Goal: Find contact information: Obtain details needed to contact an individual or organization

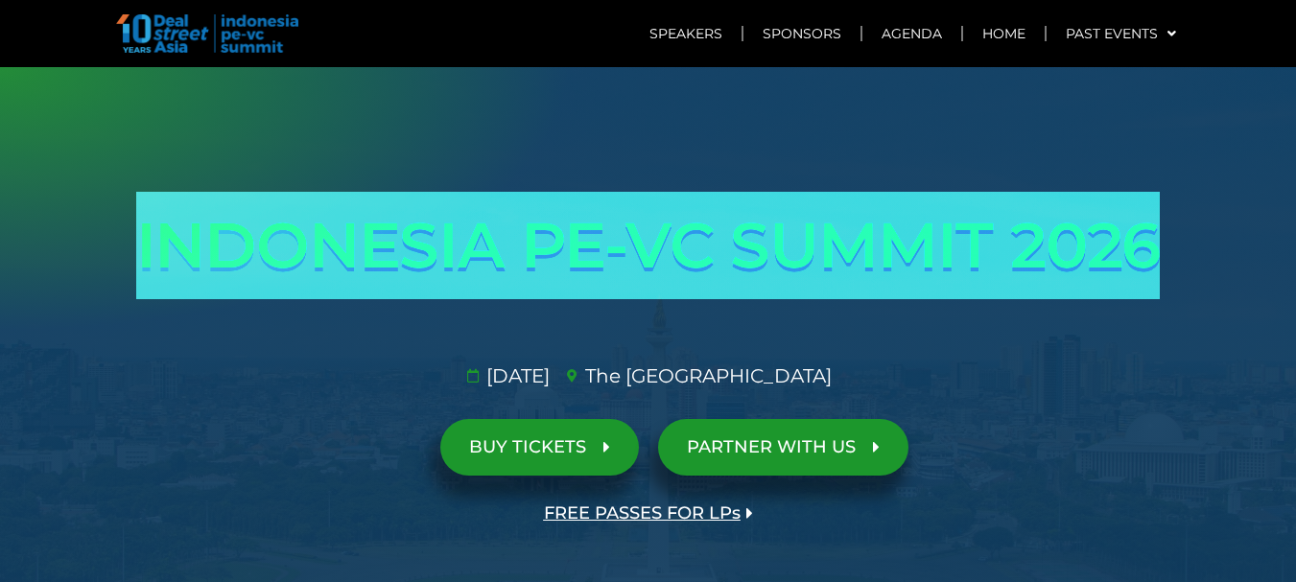
drag, startPoint x: 644, startPoint y: 243, endPoint x: 1157, endPoint y: 245, distance: 513.2
click at [1157, 245] on h1 "INDONESIA PE-VC SUMMIT 2026" at bounding box center [648, 245] width 1074 height 107
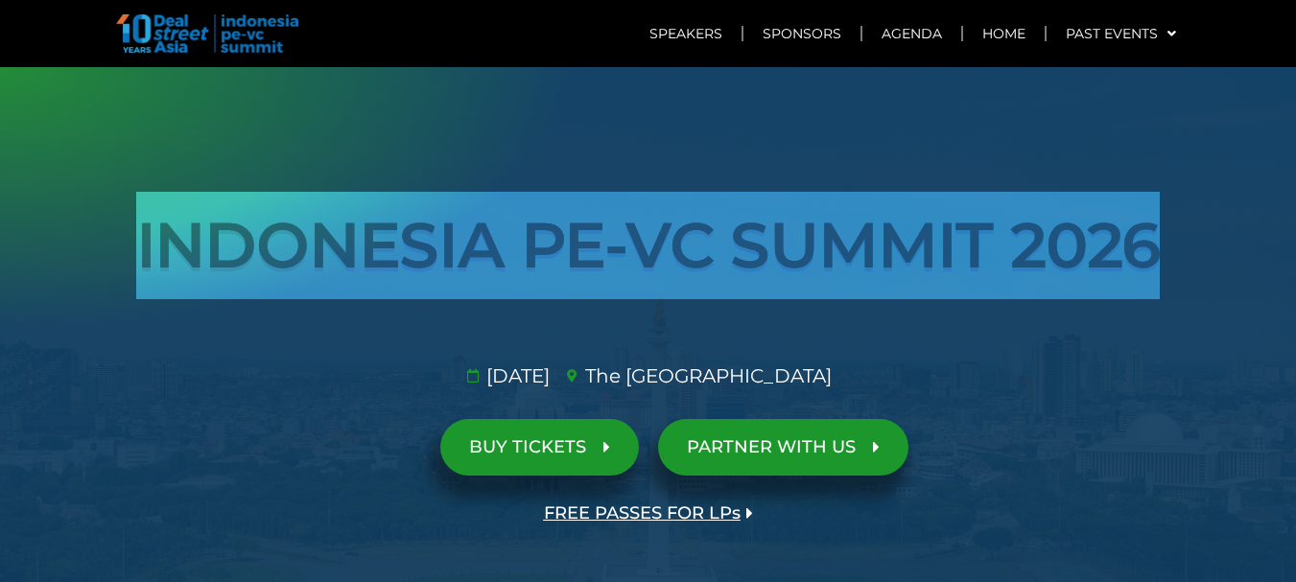
scroll to position [384, 0]
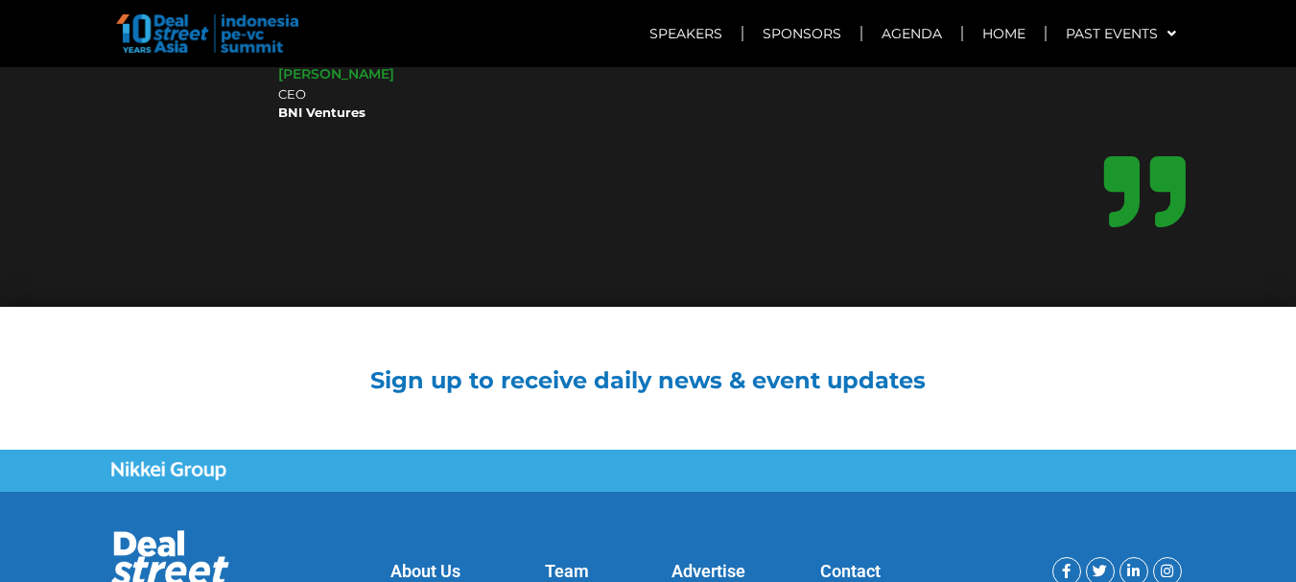
scroll to position [16286, 0]
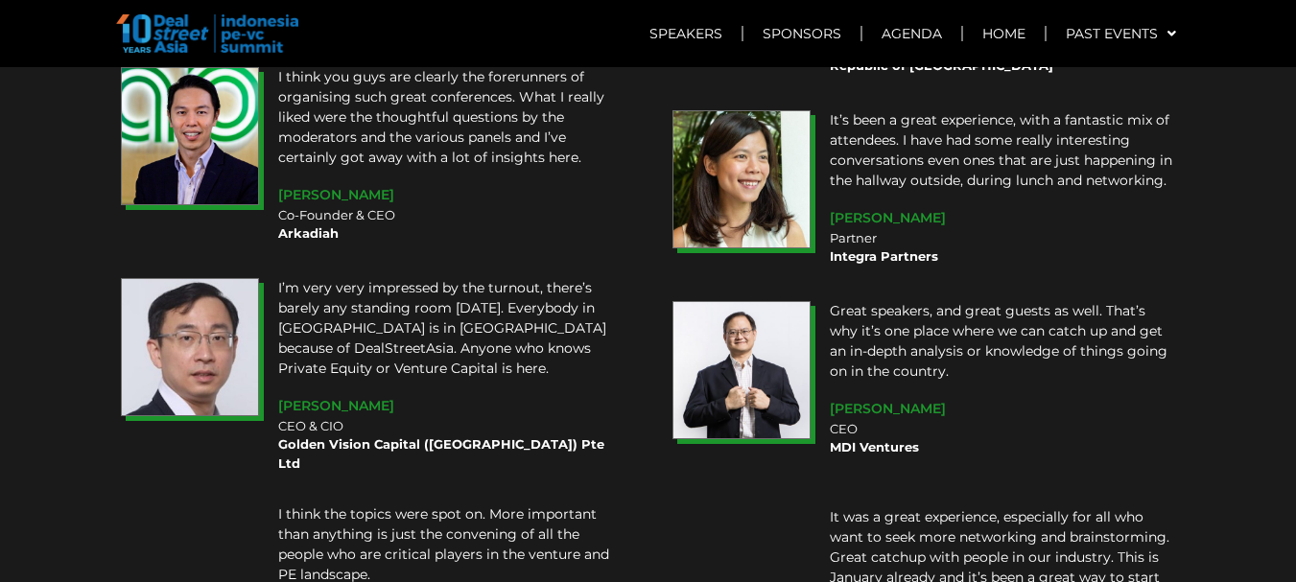
scroll to position [16008, 0]
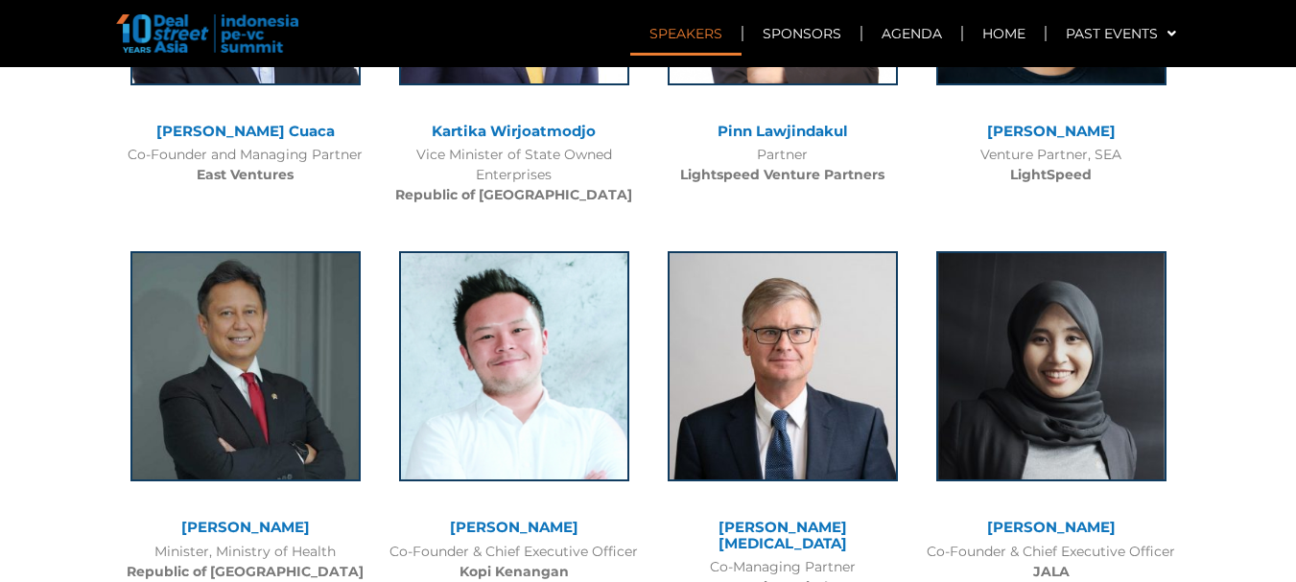
scroll to position [5115, 0]
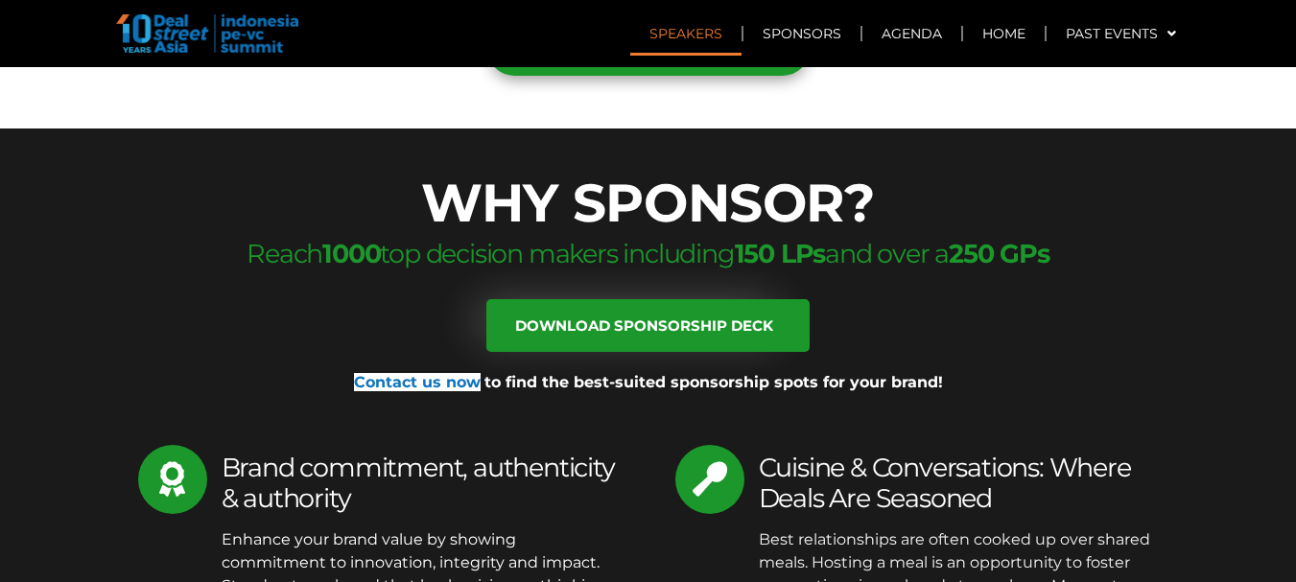
scroll to position [8664, 0]
